Goal: Task Accomplishment & Management: Use online tool/utility

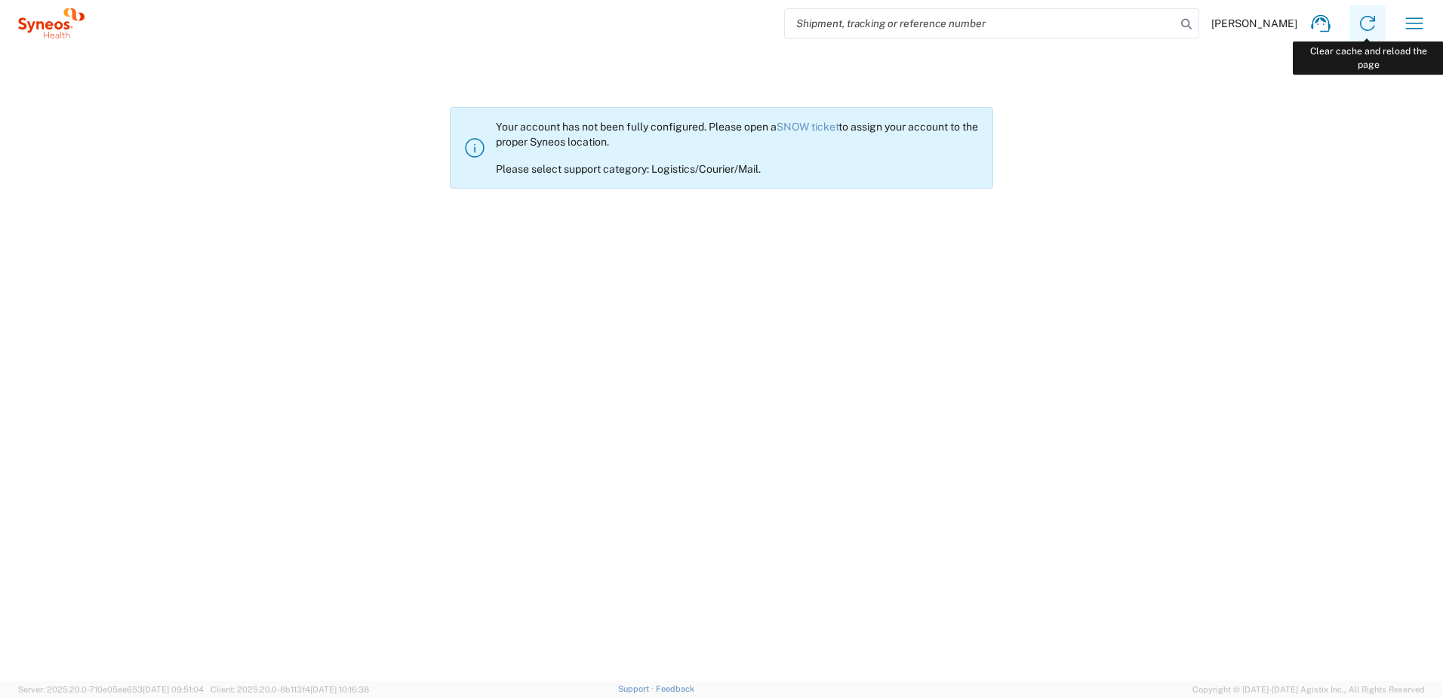
click at [1374, 23] on icon at bounding box center [1368, 23] width 24 height 24
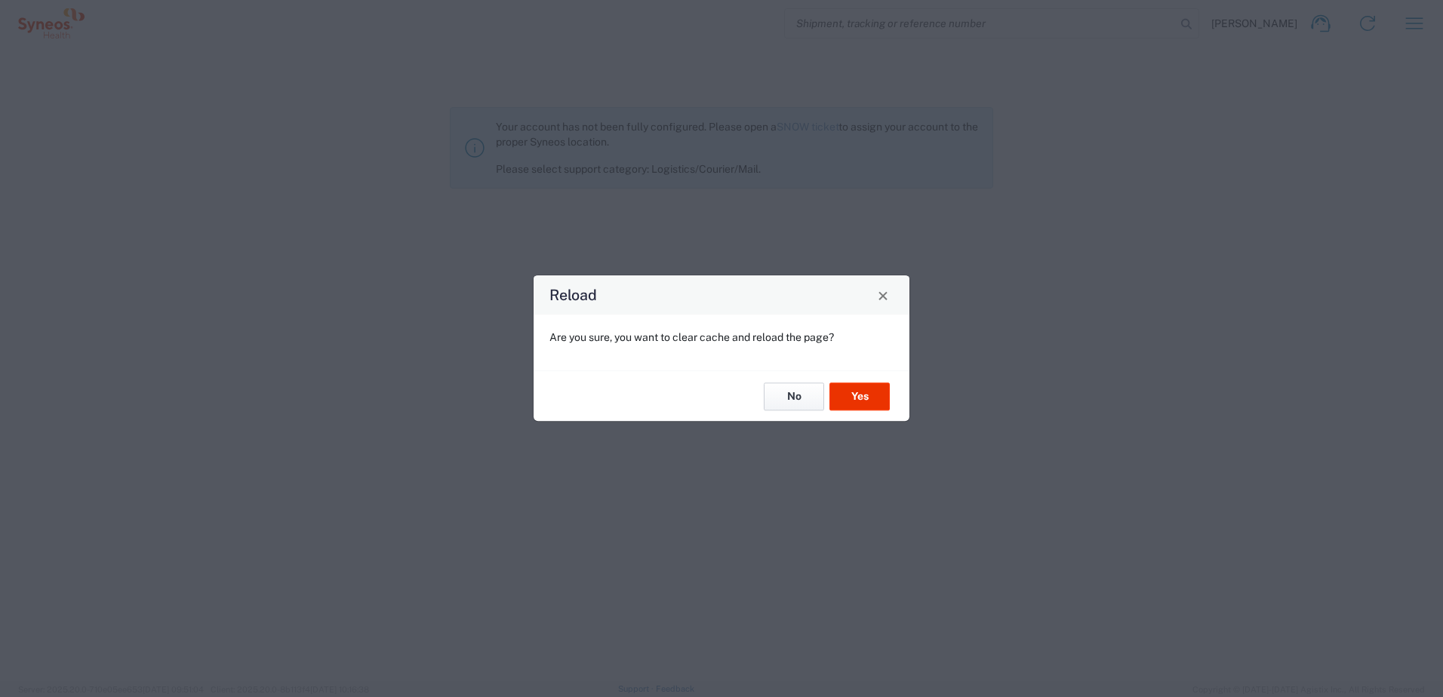
drag, startPoint x: 796, startPoint y: 389, endPoint x: 863, endPoint y: 481, distance: 114.0
click at [863, 481] on div "Reload Are you sure, you want to clear cache and reload the page? No Yes" at bounding box center [721, 348] width 1443 height 697
click at [867, 402] on button "Yes" at bounding box center [860, 397] width 60 height 28
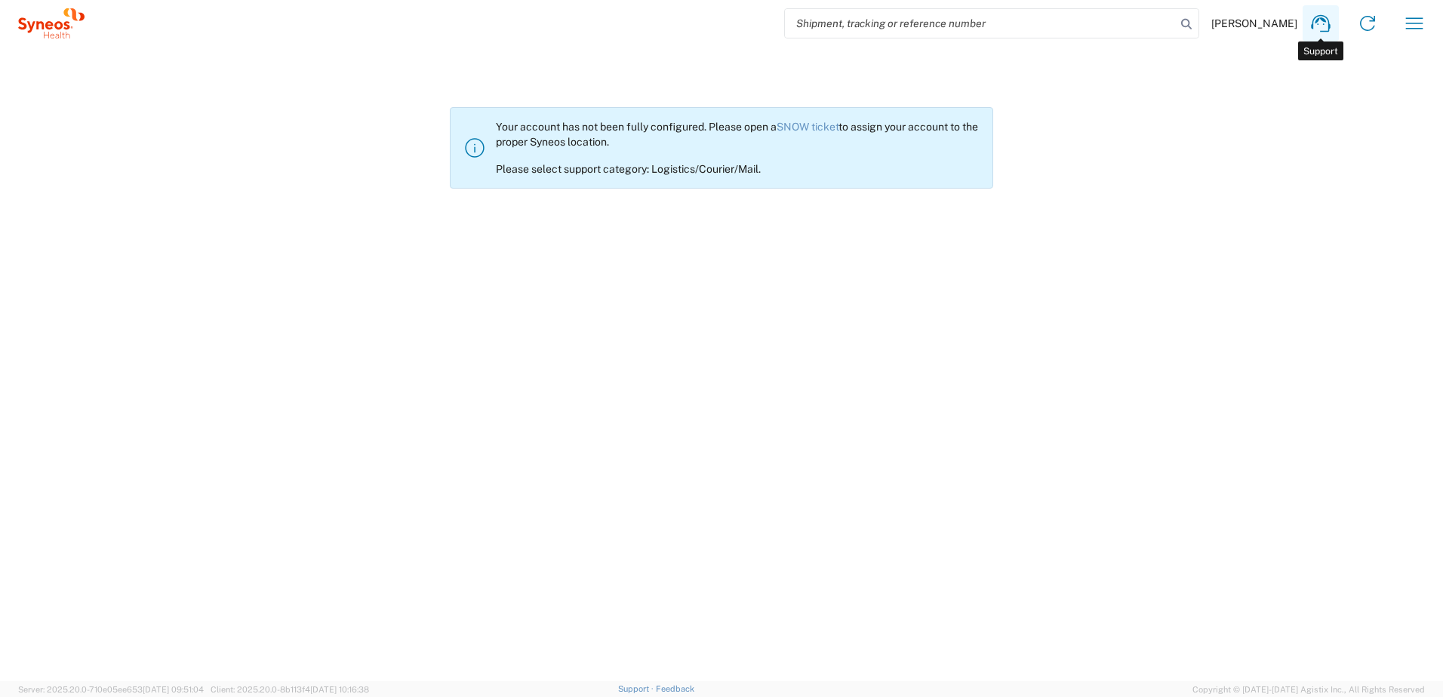
click at [1316, 28] on icon at bounding box center [1321, 23] width 24 height 24
click at [1416, 34] on icon "button" at bounding box center [1414, 23] width 24 height 24
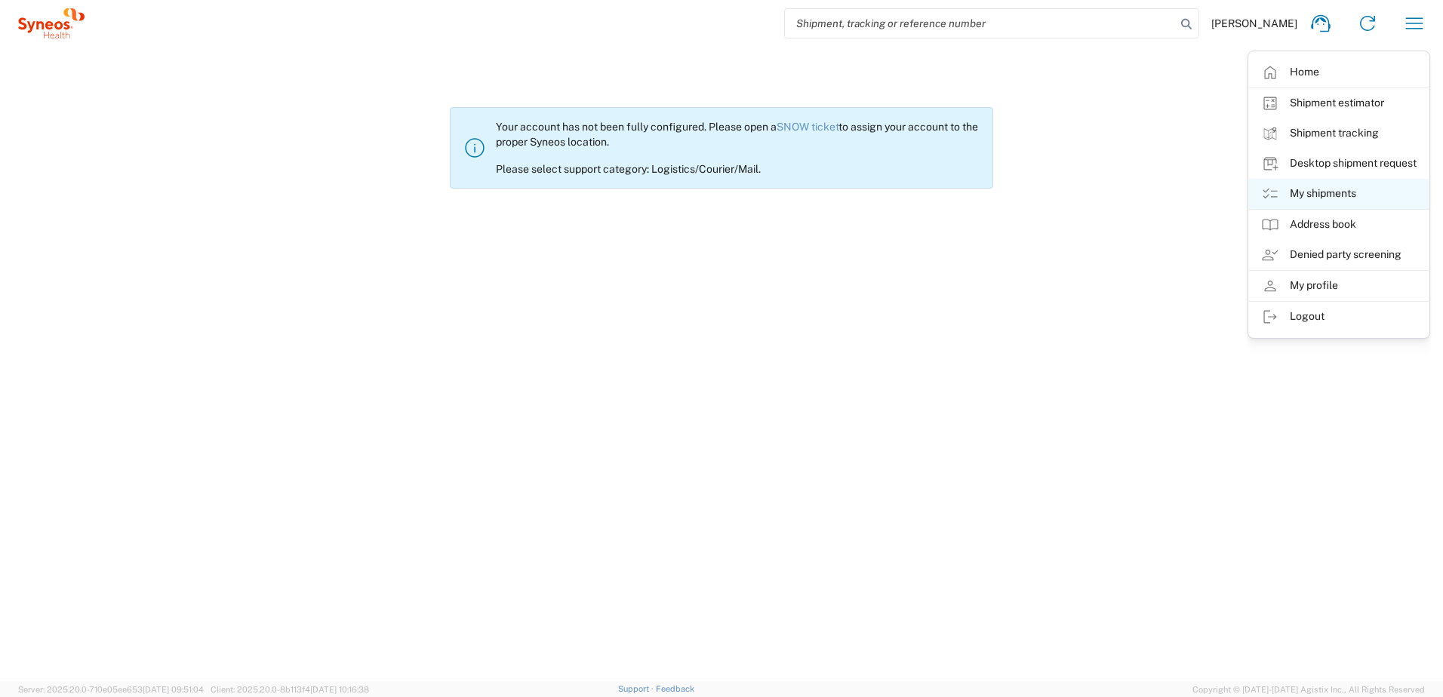
click at [1348, 192] on link "My shipments" at bounding box center [1339, 194] width 180 height 30
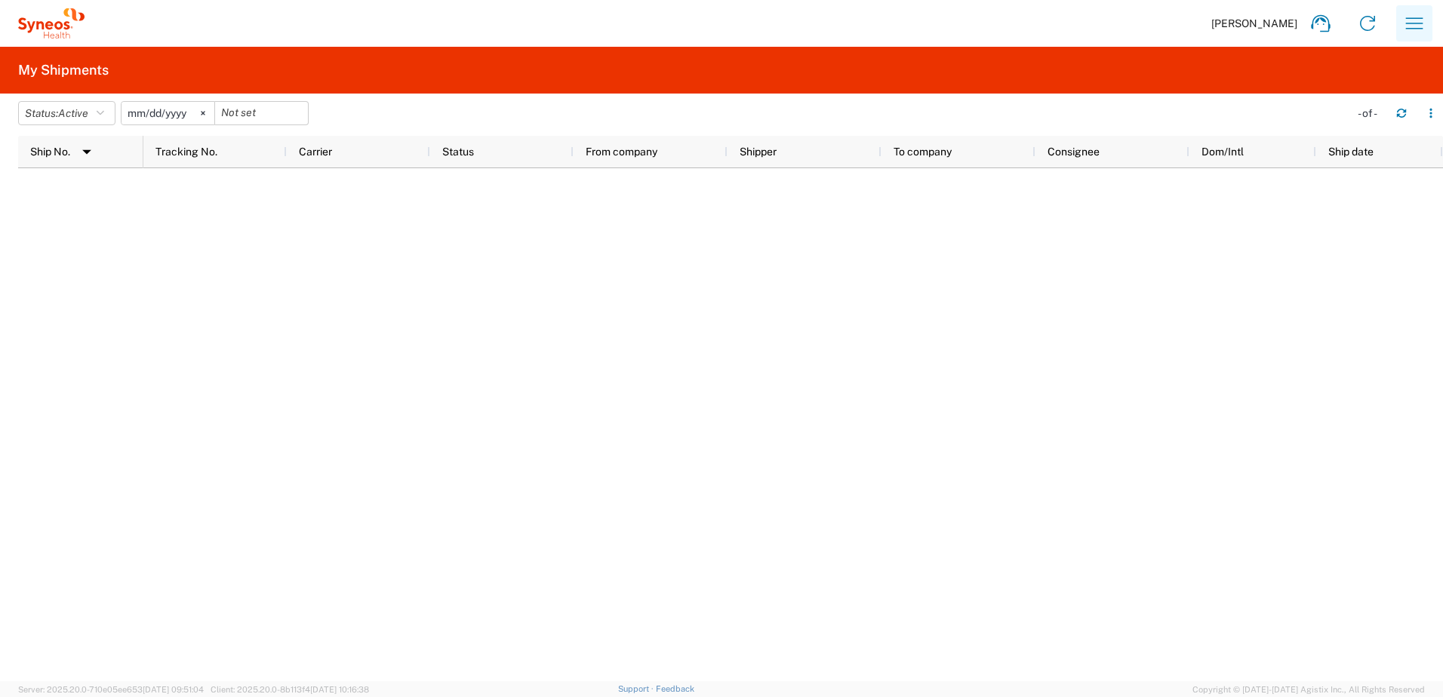
click at [1414, 22] on icon "button" at bounding box center [1414, 23] width 24 height 24
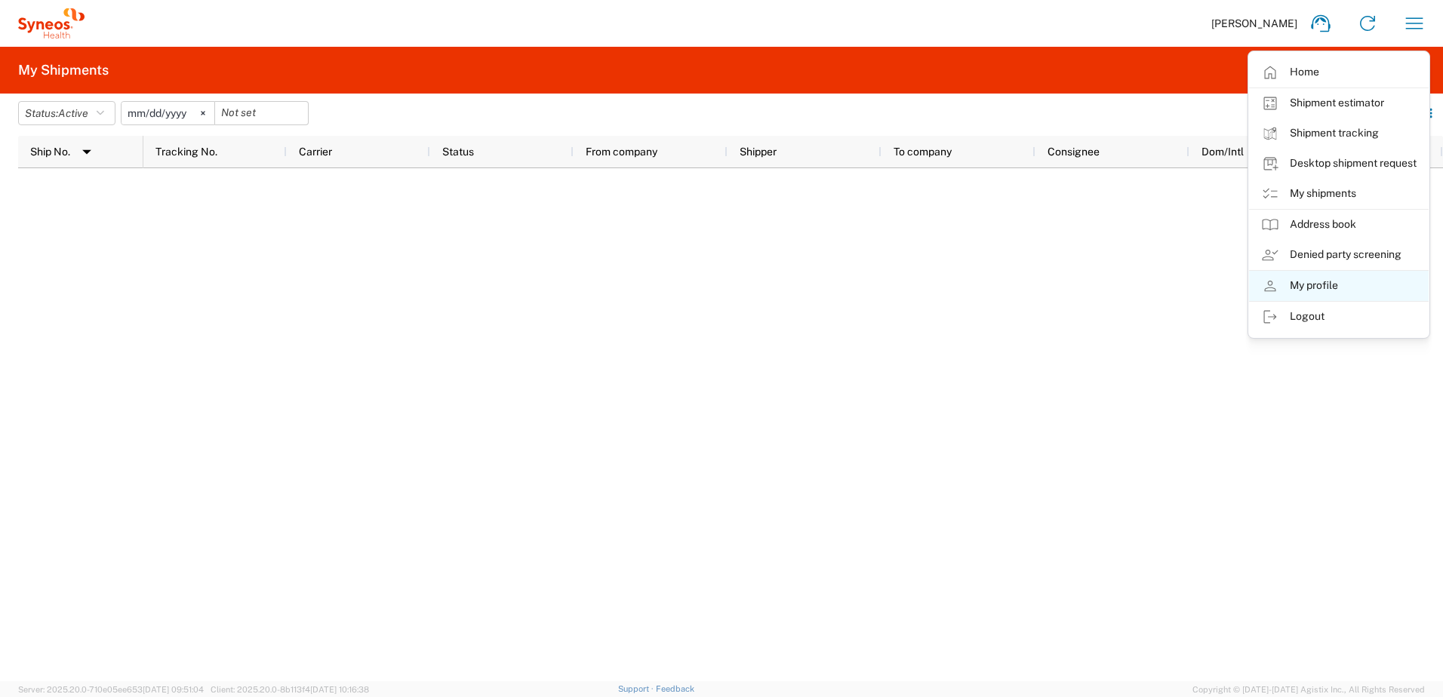
click at [1365, 282] on link "My profile" at bounding box center [1339, 286] width 180 height 30
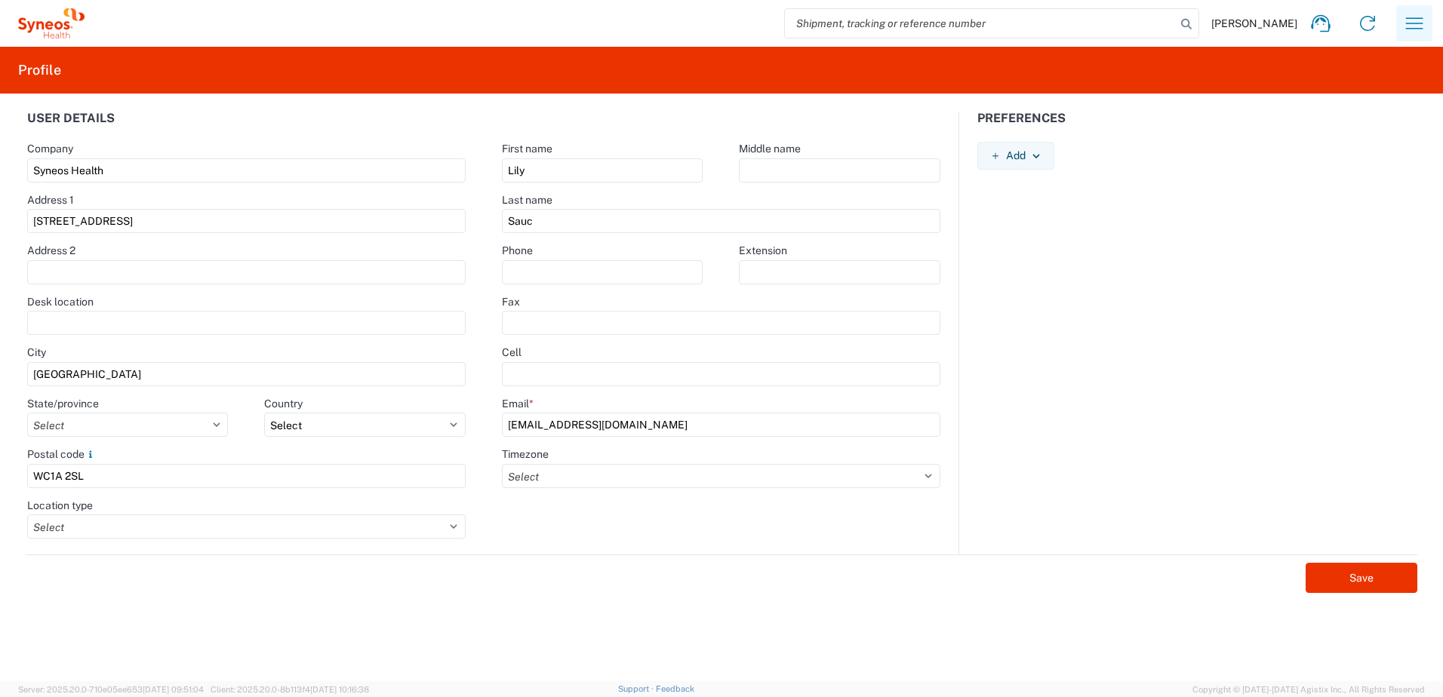
click at [1410, 27] on icon "button" at bounding box center [1414, 23] width 24 height 24
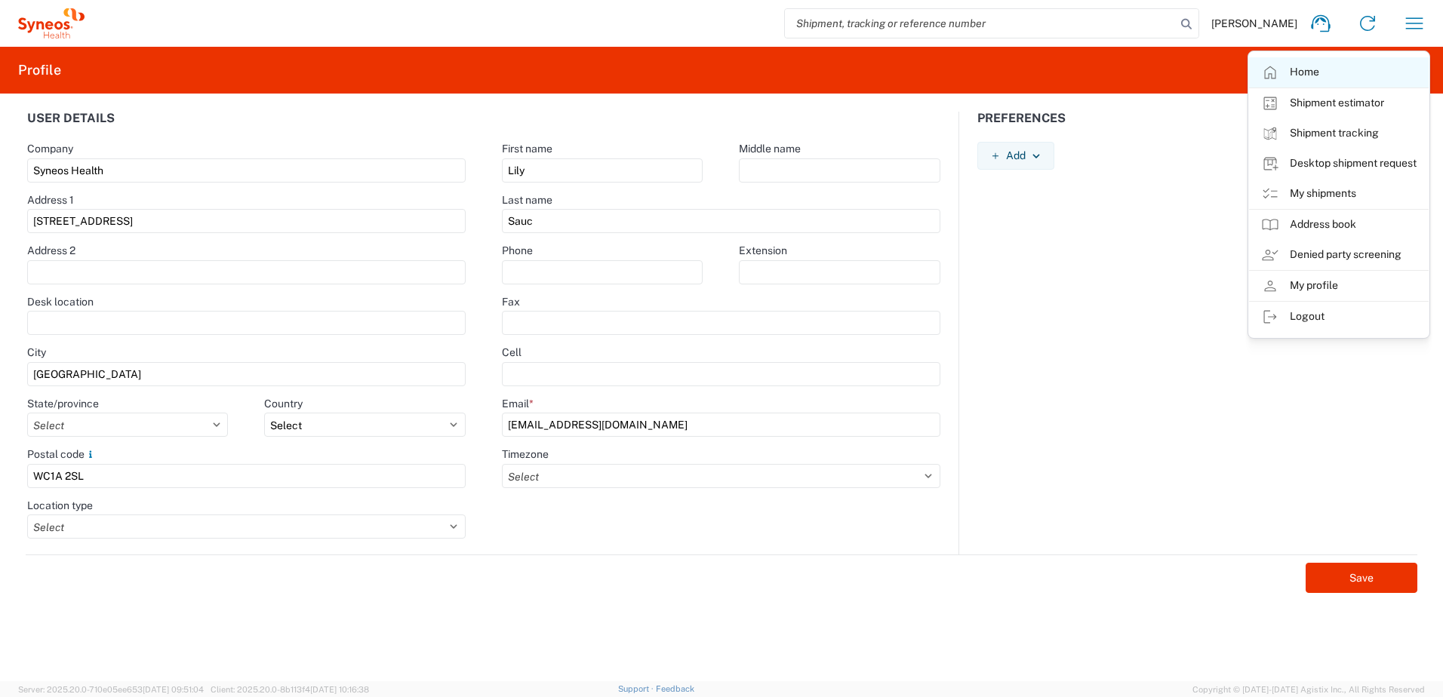
click at [1344, 77] on link "Home" at bounding box center [1339, 72] width 180 height 30
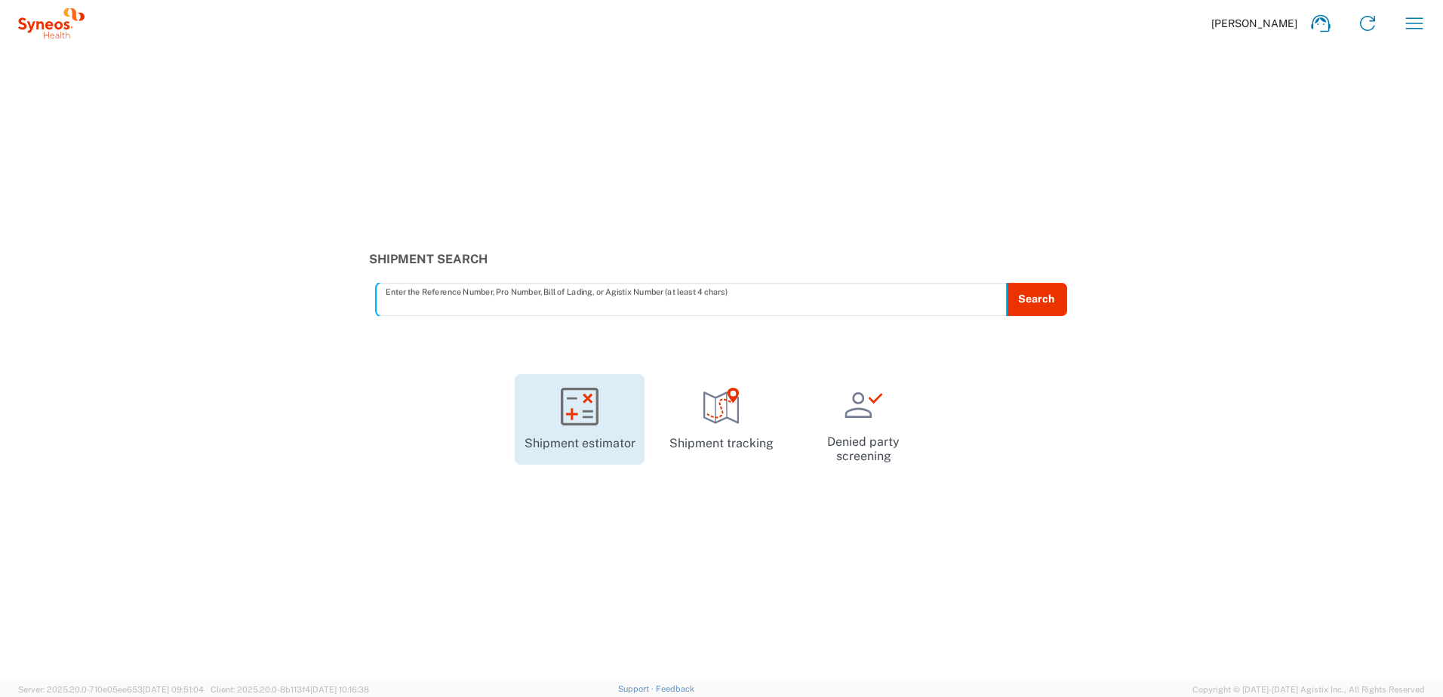
click at [602, 395] on link "Shipment estimator" at bounding box center [580, 419] width 130 height 91
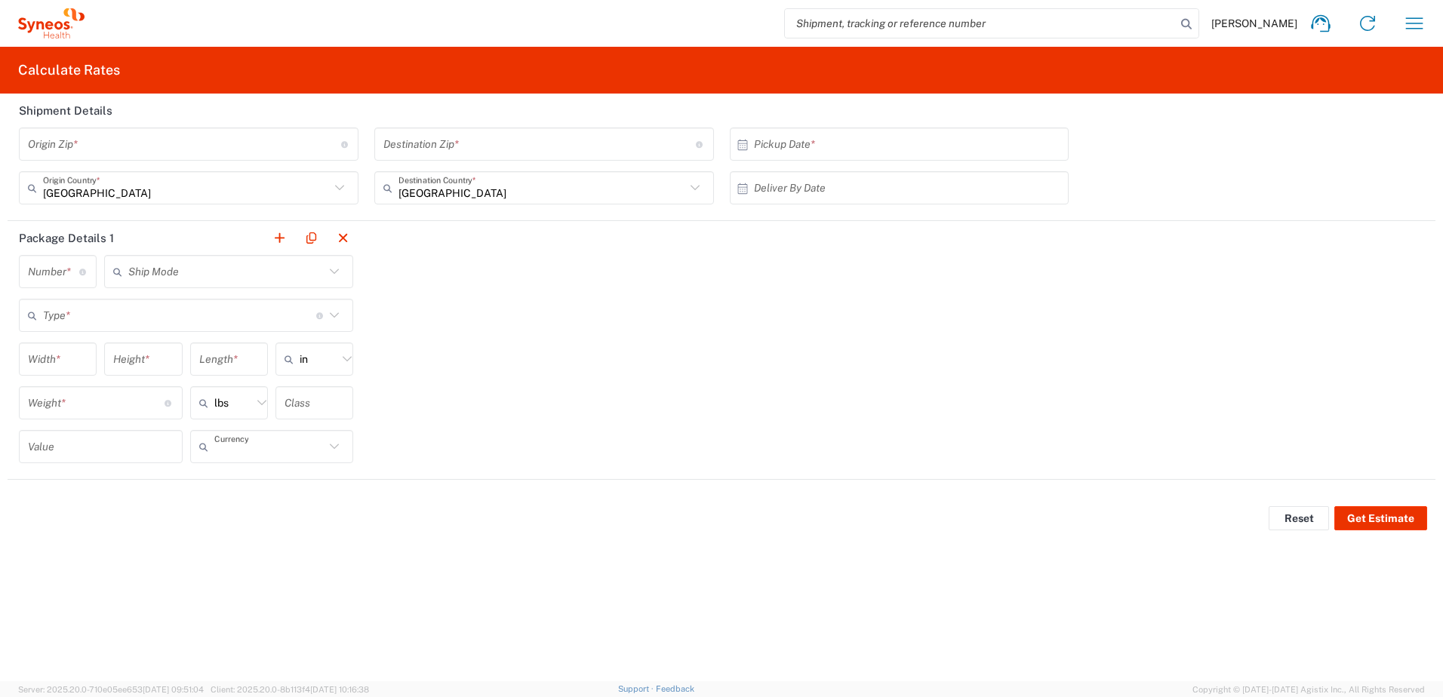
type input "US Dollar"
click at [352, 189] on div "United States Origin Country *" at bounding box center [189, 187] width 340 height 33
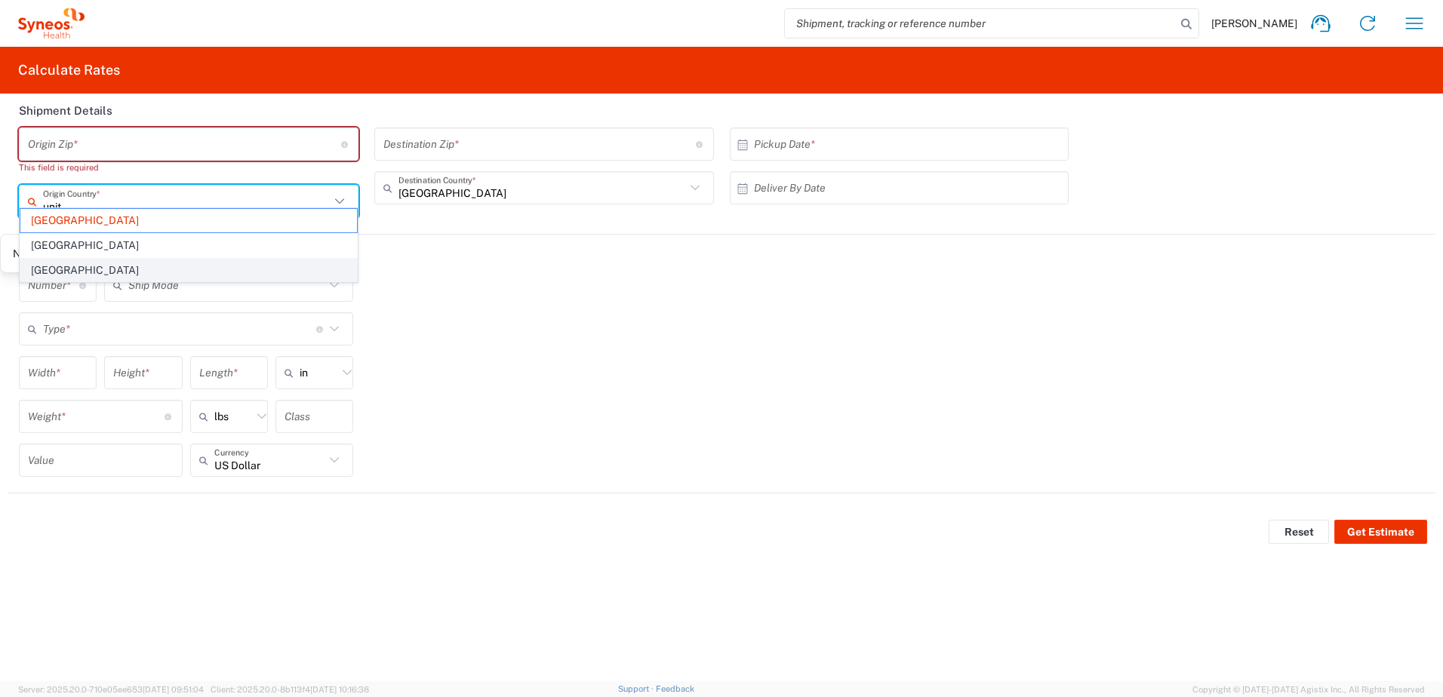
click at [85, 272] on span "United Kingdom" at bounding box center [188, 270] width 337 height 23
type input "United Kingdom"
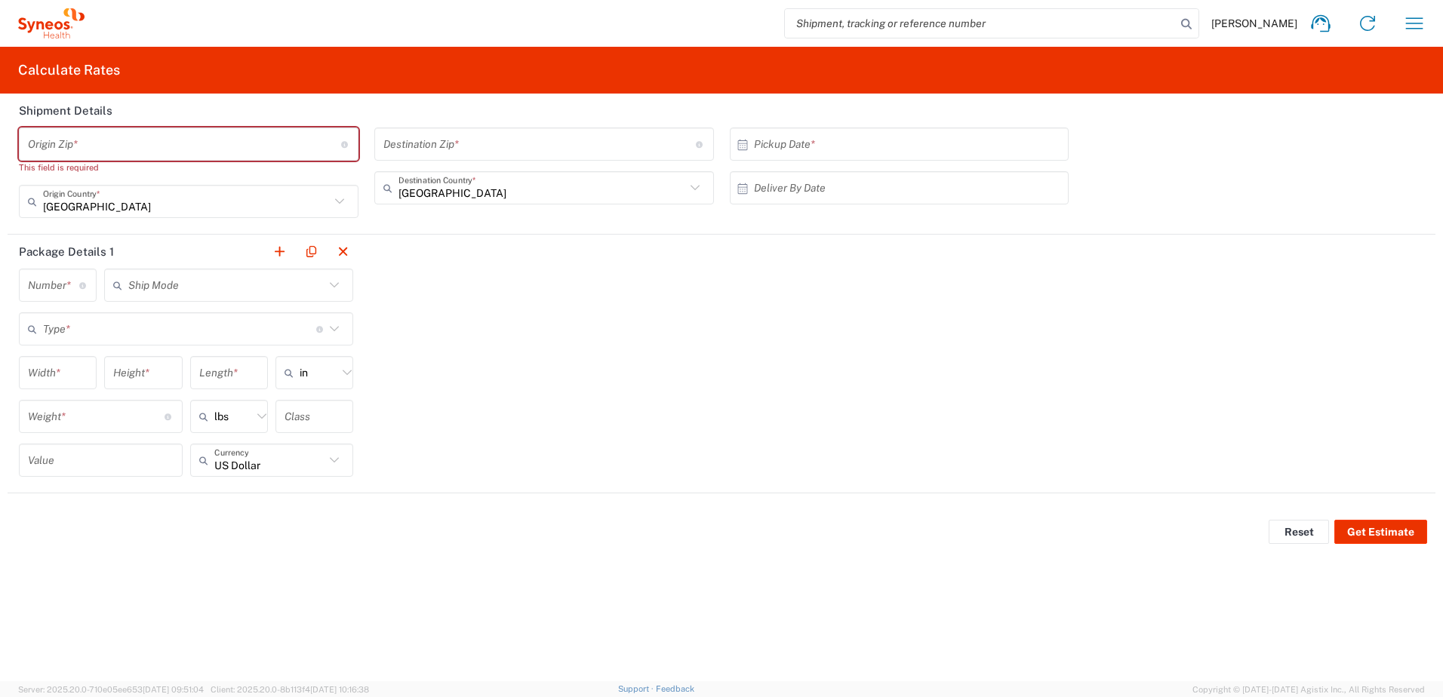
click at [703, 183] on icon at bounding box center [695, 188] width 20 height 20
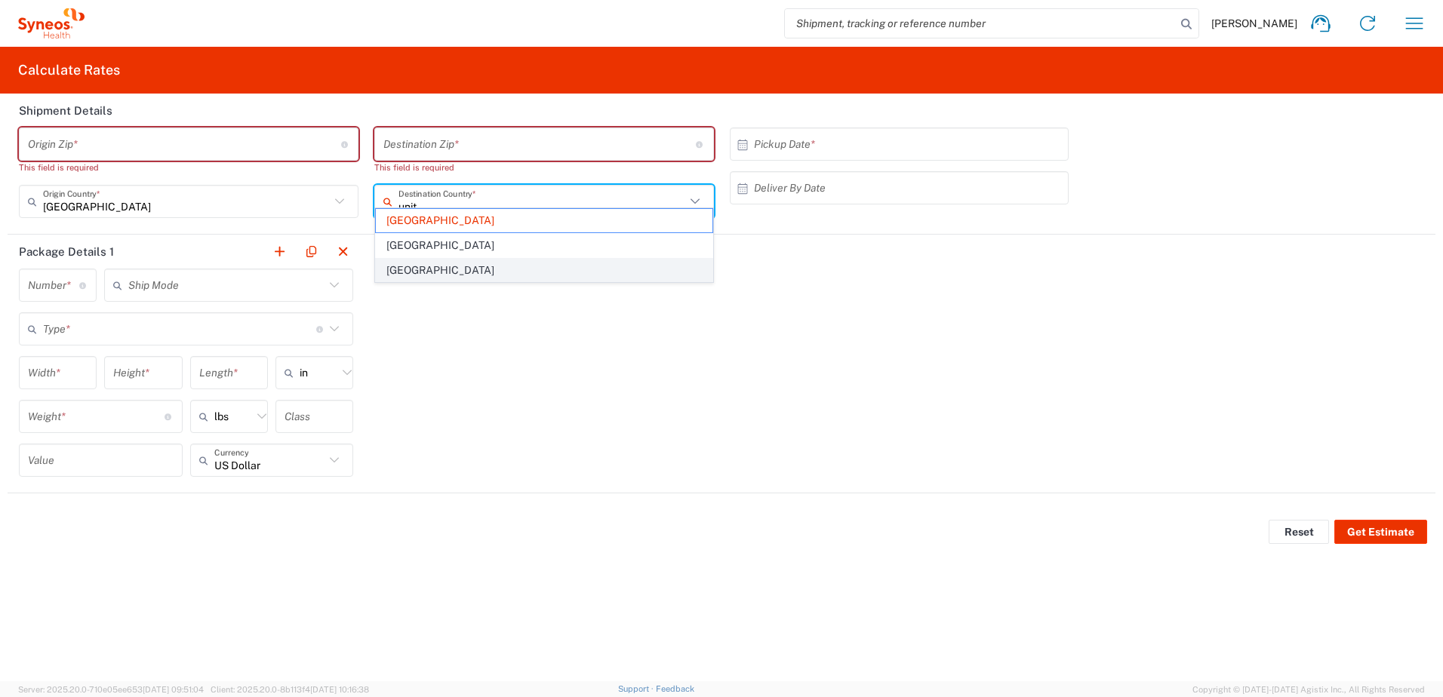
click at [580, 268] on span "United Kingdom" at bounding box center [544, 270] width 337 height 23
type input "United Kingdom"
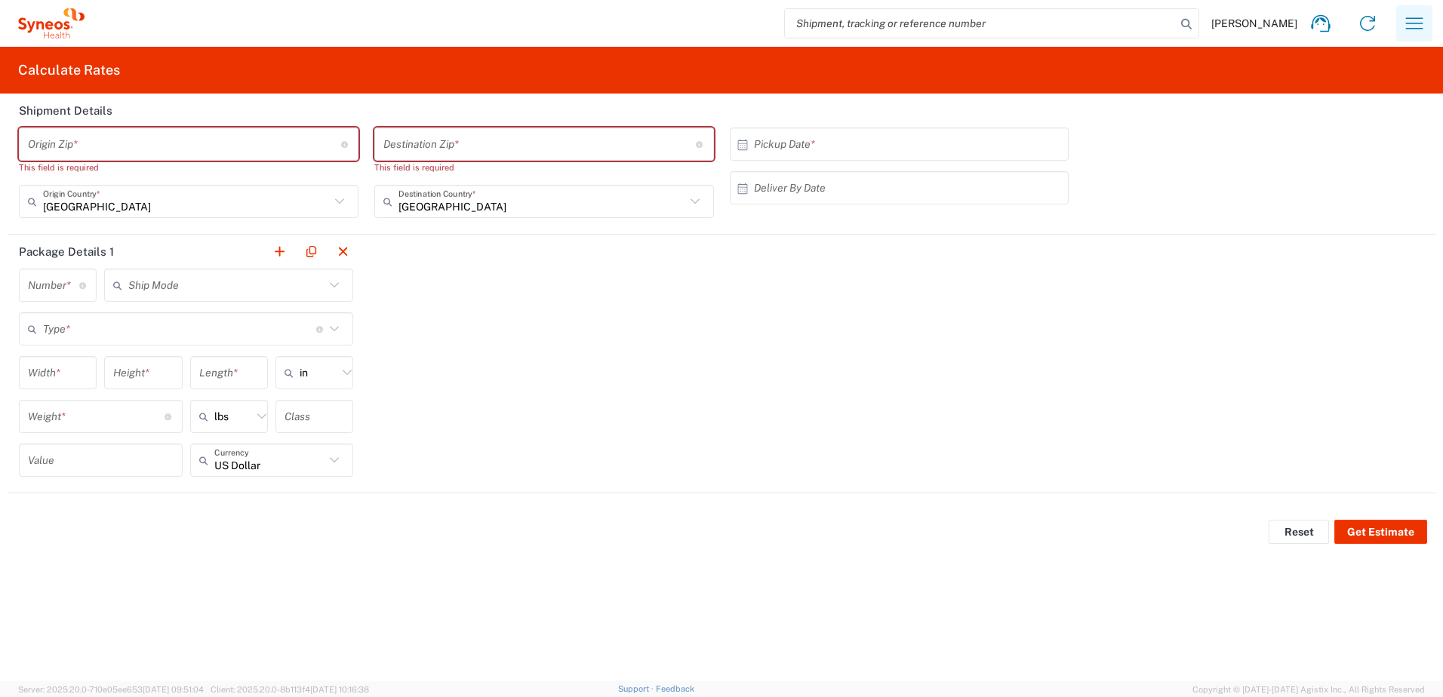
click at [1428, 12] on button "button" at bounding box center [1414, 23] width 36 height 36
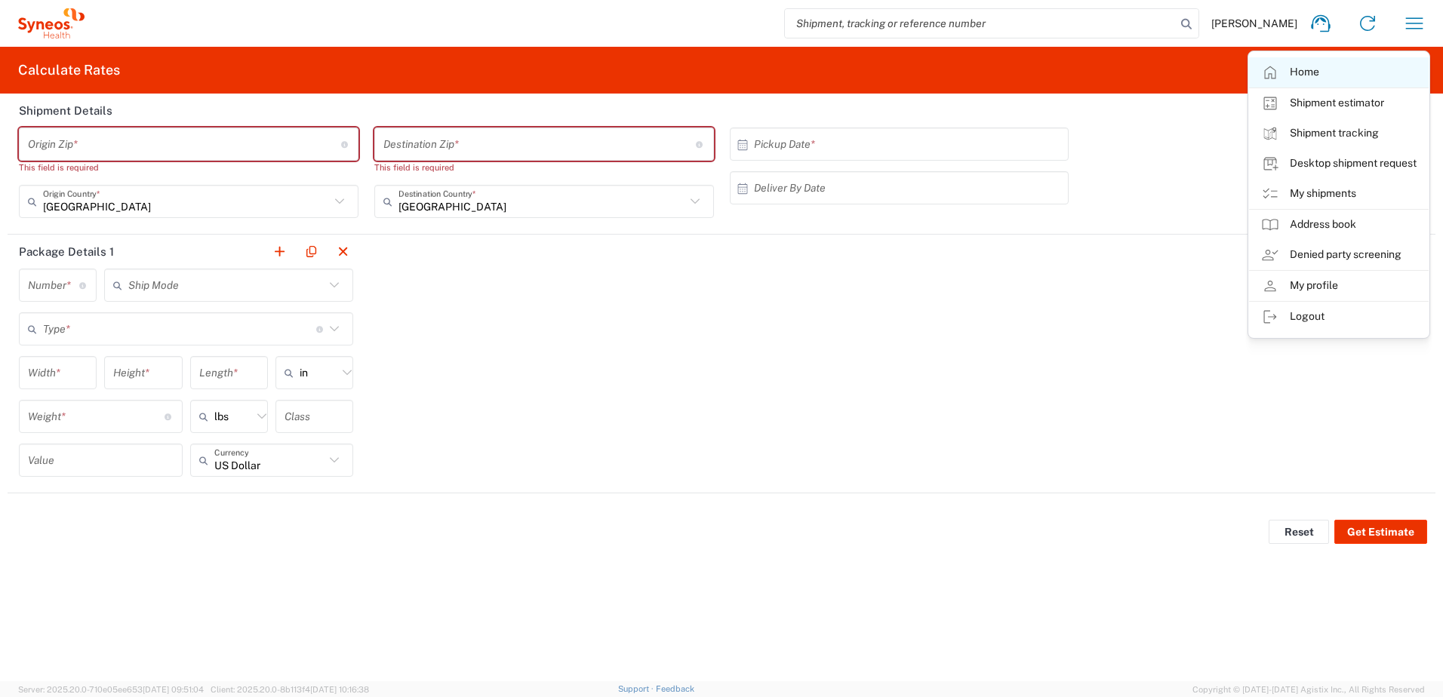
click at [1316, 76] on link "Home" at bounding box center [1339, 72] width 180 height 30
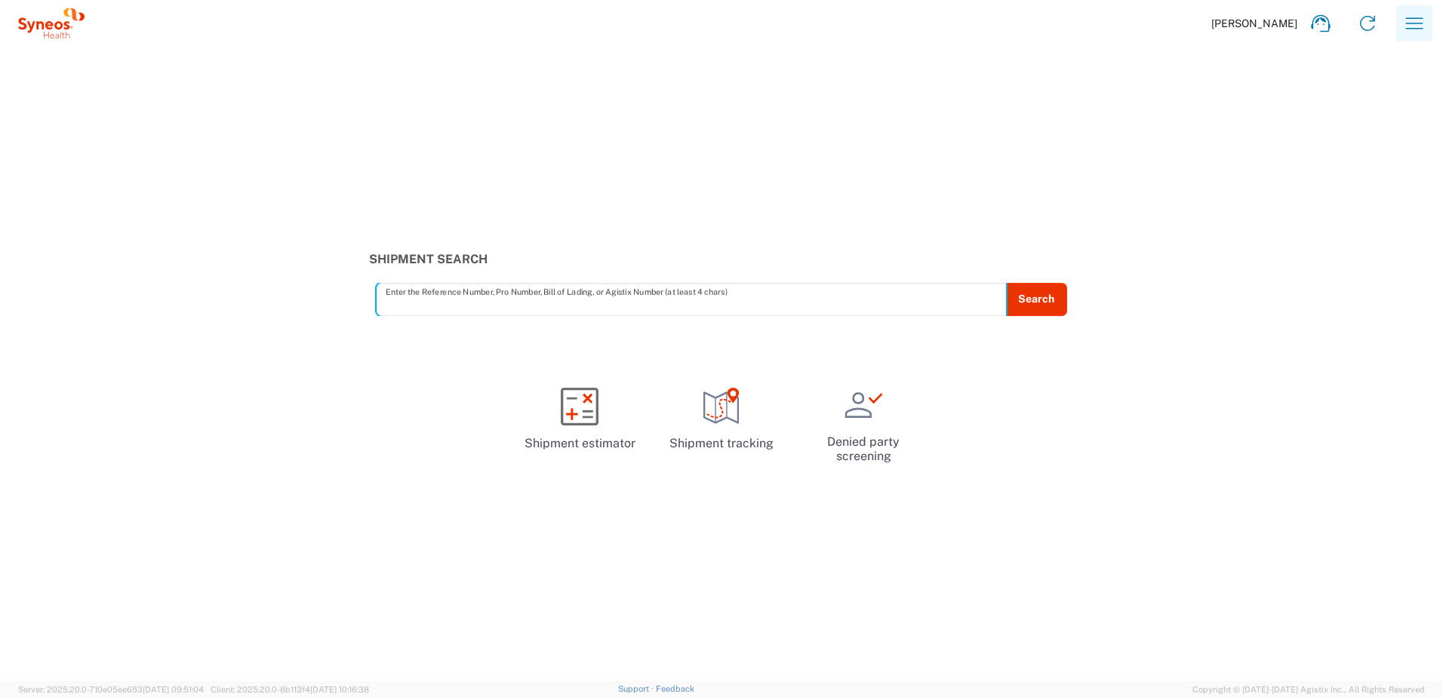
click at [1412, 32] on icon "button" at bounding box center [1414, 23] width 24 height 24
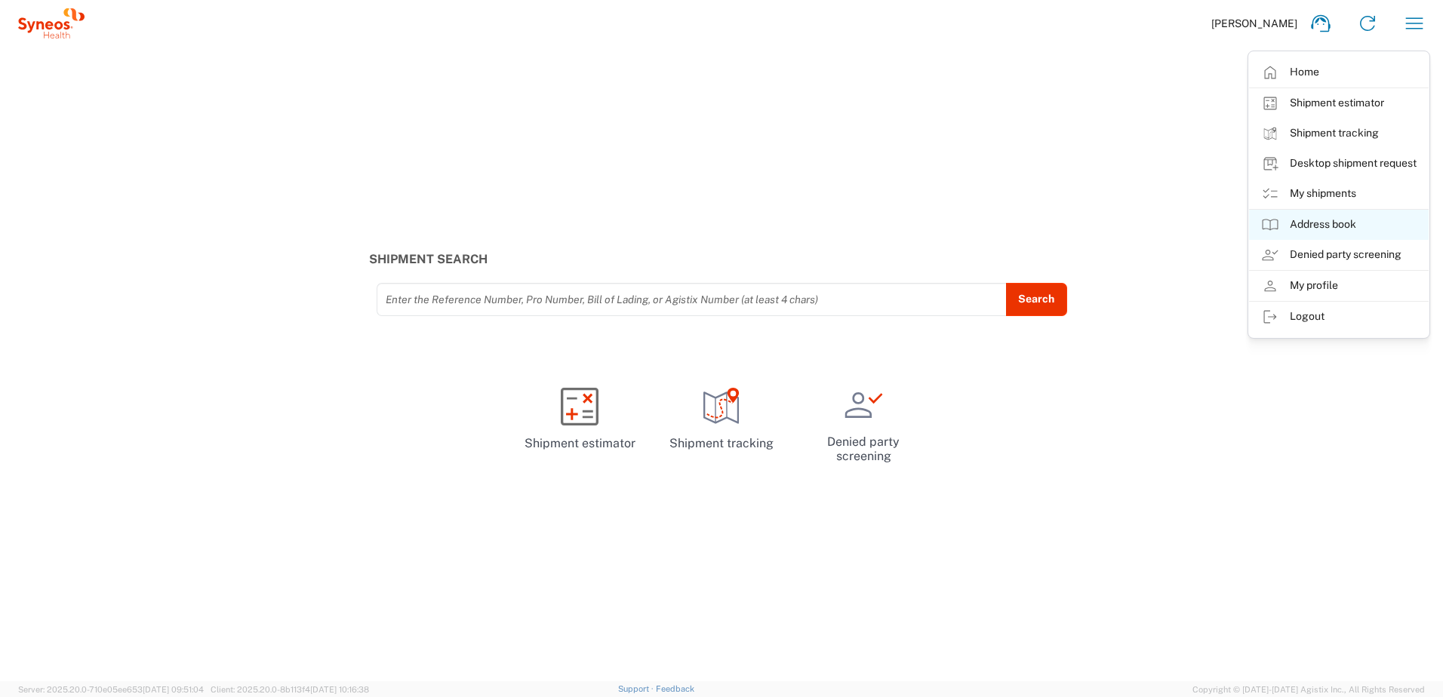
click at [1346, 223] on link "Address book" at bounding box center [1339, 225] width 180 height 30
